Goal: Information Seeking & Learning: Find specific fact

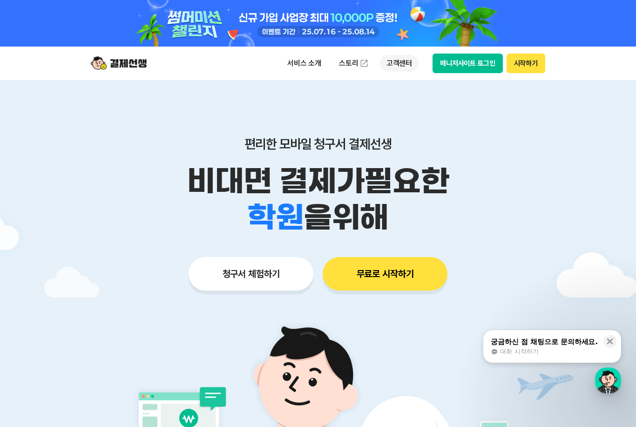
click at [388, 62] on p "고객센터" at bounding box center [399, 63] width 39 height 17
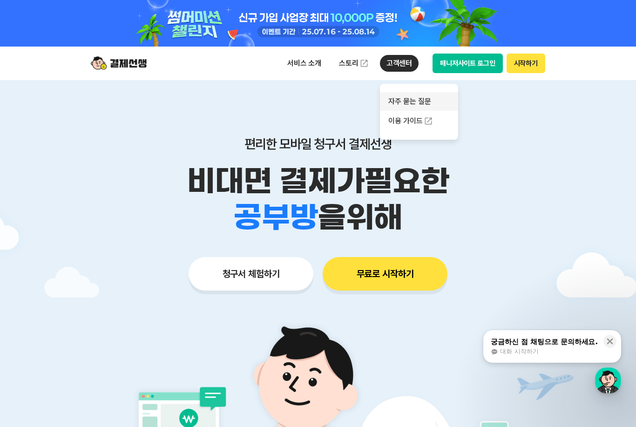
click at [401, 103] on link "자주 묻는 질문" at bounding box center [419, 101] width 78 height 19
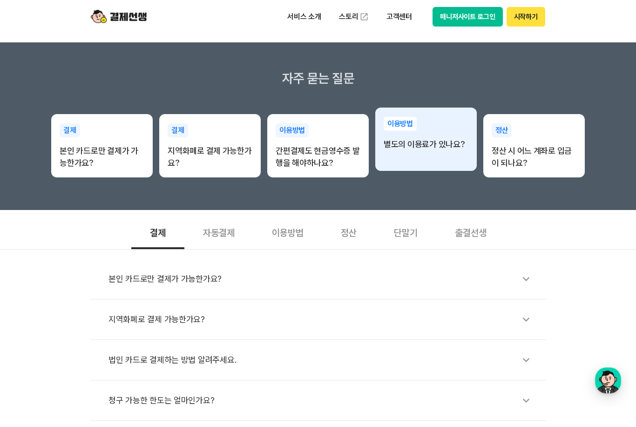
scroll to position [119, 0]
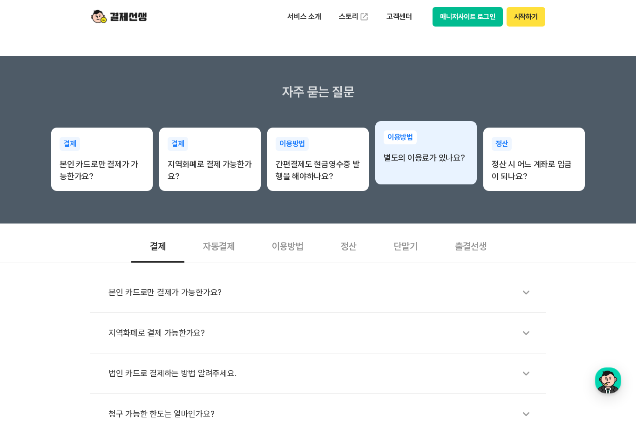
click at [421, 166] on div "이용방법 별도의 이용료가 있나요?" at bounding box center [426, 147] width 102 height 52
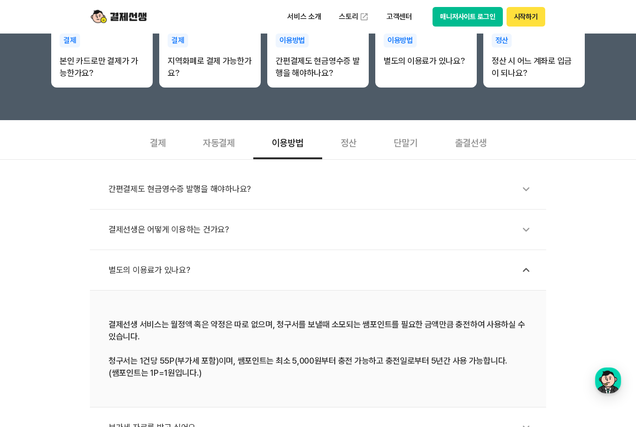
scroll to position [222, 0]
click at [353, 148] on div "정산" at bounding box center [348, 142] width 53 height 34
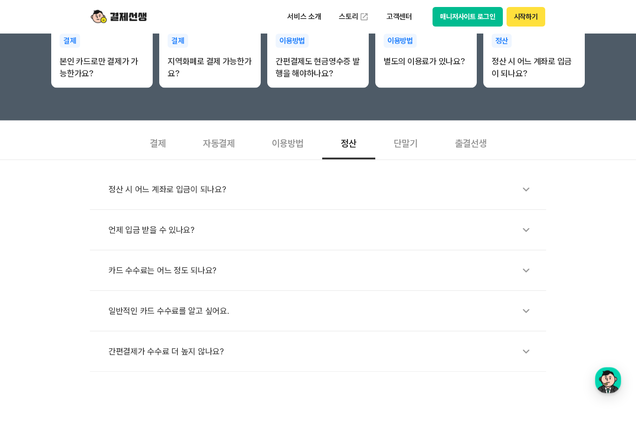
scroll to position [222, 0]
click at [224, 191] on div "정산 시 어느 계좌로 입금이 되나요?" at bounding box center [323, 188] width 429 height 21
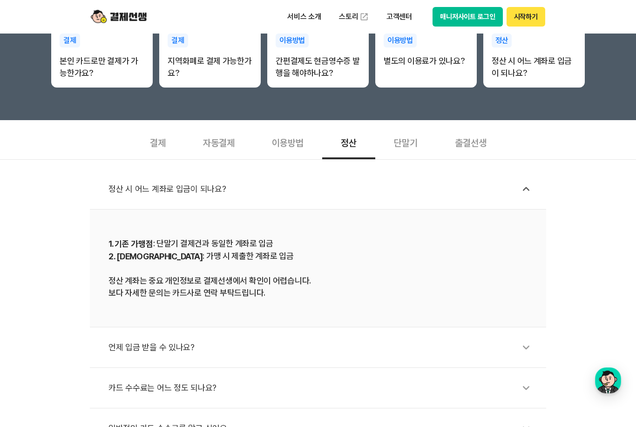
drag, startPoint x: 161, startPoint y: 241, endPoint x: 263, endPoint y: 258, distance: 103.4
click at [263, 258] on div "1. 기존 가맹점 : 단말기 결제건과 동일한 계좌로 입금 2. 신규 가맹점 : 가맹 시 제출한 계좌로 입금 정산 계좌는 중요 개인정보로 결제선…" at bounding box center [318, 268] width 419 height 61
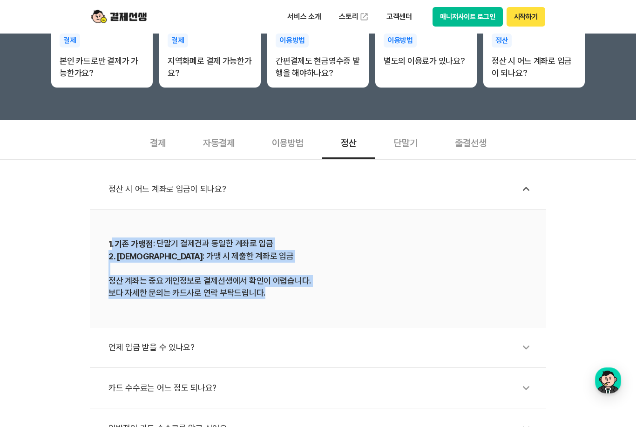
drag, startPoint x: 110, startPoint y: 244, endPoint x: 293, endPoint y: 292, distance: 188.9
click at [293, 292] on div "1. 기존 가맹점 : 단말기 결제건과 동일한 계좌로 입금 2. 신규 가맹점 : 가맹 시 제출한 계좌로 입금 정산 계좌는 중요 개인정보로 결제선…" at bounding box center [318, 268] width 419 height 61
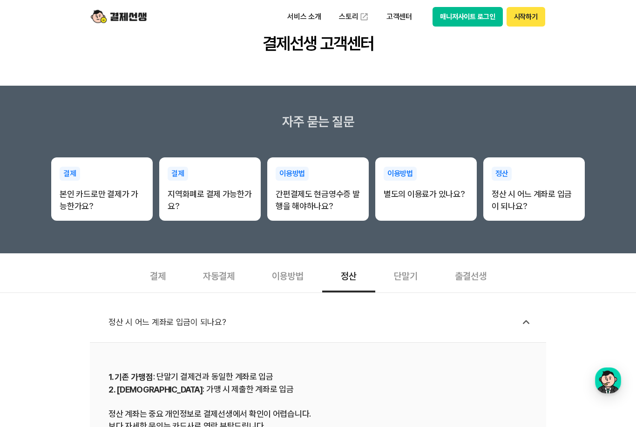
scroll to position [41, 0]
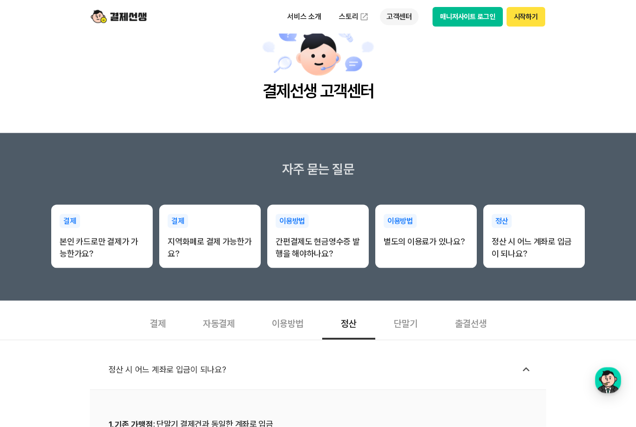
click at [401, 20] on p "고객센터" at bounding box center [399, 16] width 39 height 17
click at [408, 75] on link "이용 가이드" at bounding box center [419, 74] width 78 height 20
